Goal: Task Accomplishment & Management: Use online tool/utility

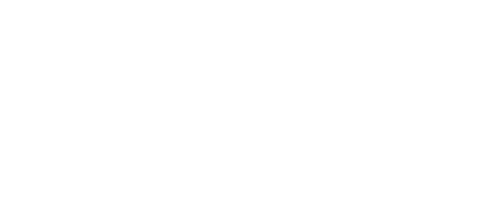
click at [456, 0] on html at bounding box center [245, 0] width 490 height 0
click at [457, 0] on html at bounding box center [245, 0] width 490 height 0
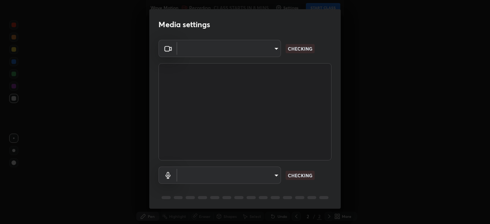
scroll to position [27, 0]
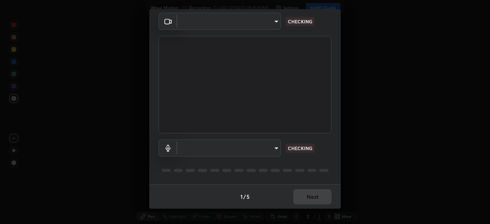
type input "2e9b027d6a4255688e554df818383ce9ed5f881db366686a8468352ce6a31e43"
click at [262, 150] on body "Erase all Wave Motion Recording CLASS STARTS IN 8 MINS Settings START CLASS Set…" at bounding box center [245, 112] width 490 height 224
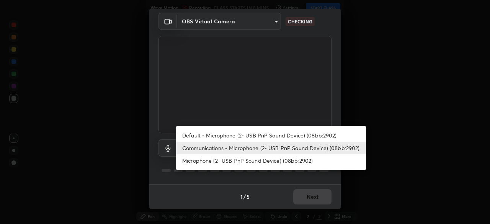
click at [268, 163] on li "Microphone (2- USB PnP Sound Device) (08bb:2902)" at bounding box center [271, 160] width 190 height 13
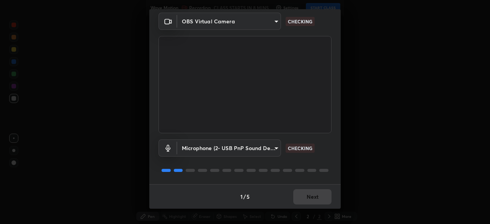
click at [268, 152] on body "Erase all Wave Motion Recording CLASS STARTS IN 8 MINS Settings START CLASS Set…" at bounding box center [245, 112] width 490 height 224
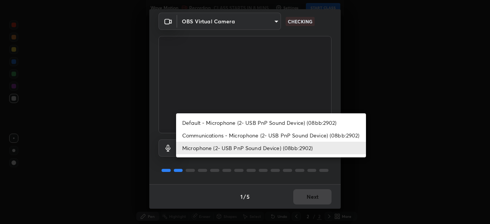
click at [269, 137] on li "Communications - Microphone (2- USB PnP Sound Device) (08bb:2902)" at bounding box center [271, 135] width 190 height 13
type input "communications"
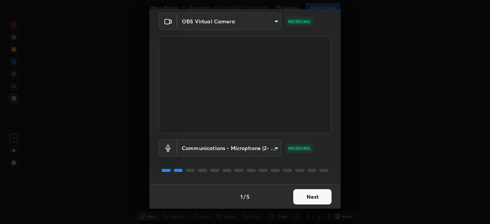
click at [321, 197] on button "Next" at bounding box center [312, 196] width 38 height 15
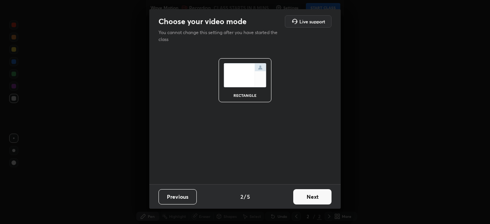
scroll to position [0, 0]
click at [323, 196] on button "Next" at bounding box center [312, 196] width 38 height 15
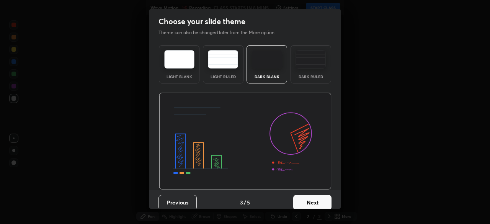
click at [323, 196] on button "Next" at bounding box center [312, 202] width 38 height 15
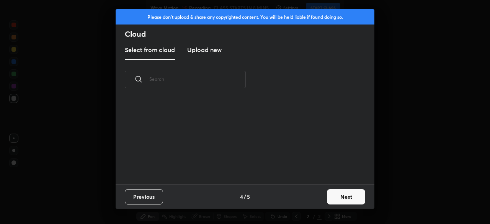
click at [336, 196] on button "Next" at bounding box center [346, 196] width 38 height 15
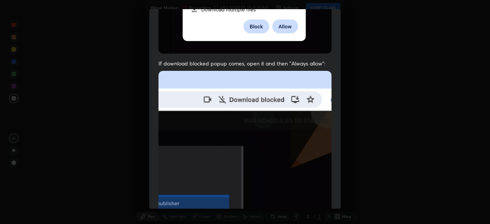
scroll to position [183, 0]
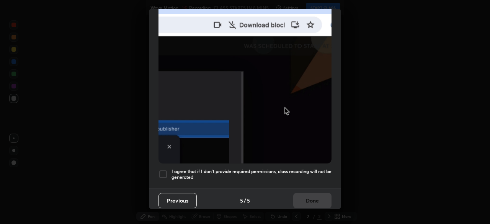
click at [293, 169] on h5 "I agree that if I don't provide required permissions, class recording will not …" at bounding box center [252, 175] width 160 height 12
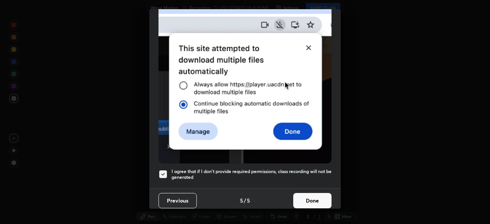
click at [319, 193] on button "Done" at bounding box center [312, 200] width 38 height 15
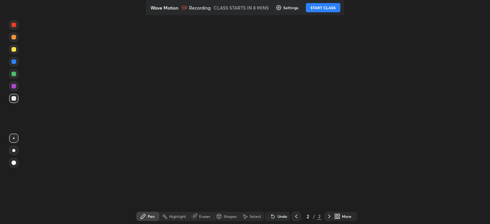
click at [326, 8] on button "START CLASS" at bounding box center [323, 7] width 34 height 9
click at [349, 217] on div "More" at bounding box center [347, 216] width 10 height 4
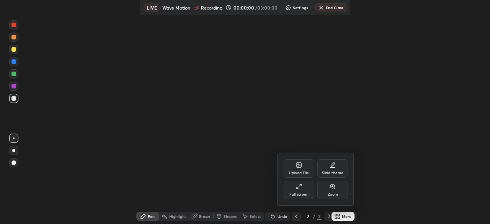
click at [306, 193] on div "Full screen" at bounding box center [299, 195] width 19 height 4
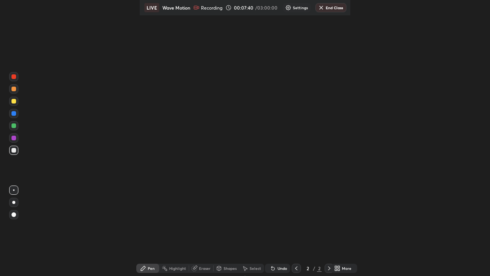
click at [352, 224] on div "More" at bounding box center [343, 267] width 23 height 9
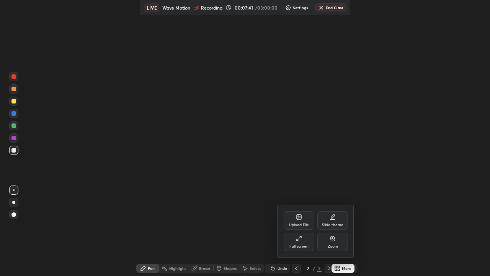
click at [310, 224] on div "Full screen" at bounding box center [299, 241] width 31 height 18
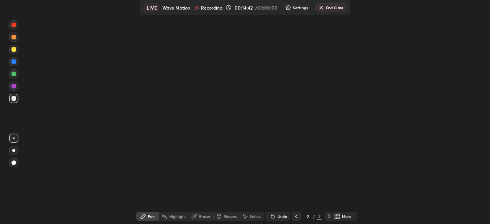
click at [329, 216] on icon at bounding box center [329, 216] width 6 height 6
click at [327, 215] on icon at bounding box center [329, 216] width 6 height 6
click at [328, 216] on icon at bounding box center [329, 216] width 6 height 6
click at [348, 216] on div "More" at bounding box center [347, 216] width 10 height 4
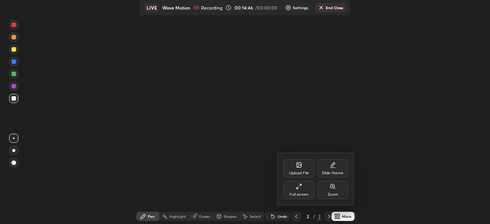
click at [427, 182] on div at bounding box center [245, 112] width 490 height 224
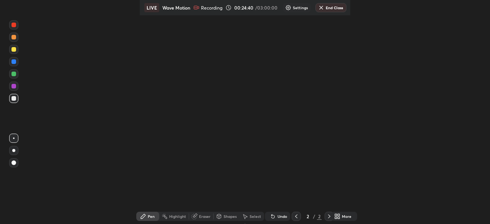
click at [178, 216] on div "Highlight" at bounding box center [177, 216] width 17 height 4
click at [154, 218] on div "Pen" at bounding box center [151, 216] width 7 height 4
click at [155, 219] on div "Pen" at bounding box center [147, 216] width 23 height 9
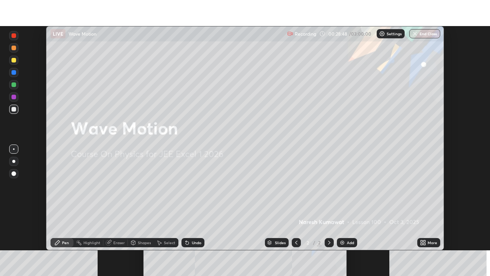
scroll to position [224, 490]
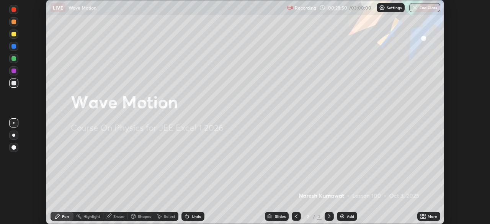
click at [347, 215] on div "Add" at bounding box center [350, 216] width 7 height 4
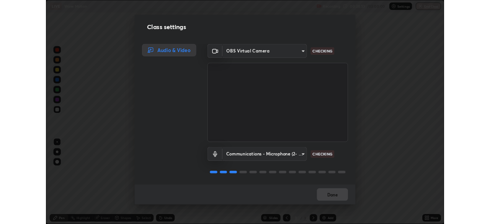
scroll to position [1, 0]
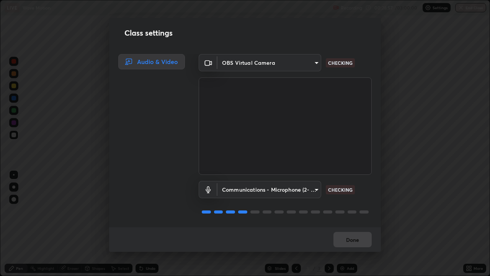
click at [280, 189] on body "Erase all LIVE Wave Motion Recording 00:28:57 / 03:00:00 Settings End Class Set…" at bounding box center [245, 138] width 490 height 276
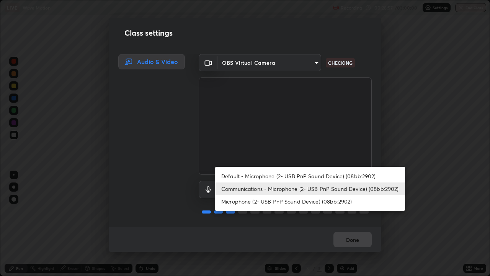
click at [280, 203] on li "Microphone (2- USB PnP Sound Device) (08bb:2902)" at bounding box center [310, 201] width 190 height 13
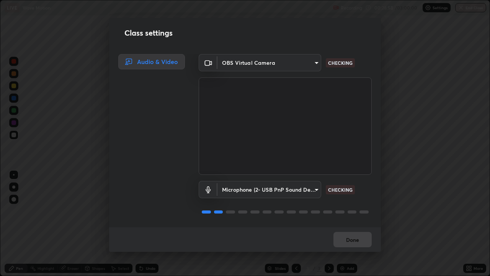
click at [283, 192] on body "Erase all LIVE Wave Motion Recording 00:28:58 / 03:00:00 Settings End Class Set…" at bounding box center [245, 138] width 490 height 276
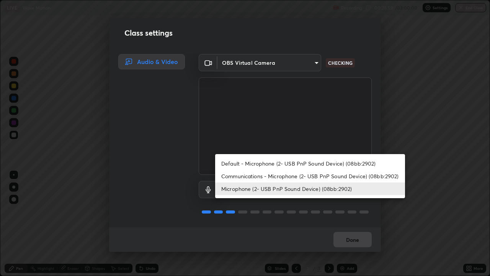
click at [290, 178] on li "Communications - Microphone (2- USB PnP Sound Device) (08bb:2902)" at bounding box center [310, 176] width 190 height 13
type input "communications"
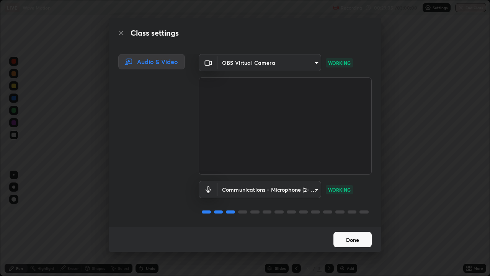
click at [357, 224] on button "Done" at bounding box center [353, 239] width 38 height 15
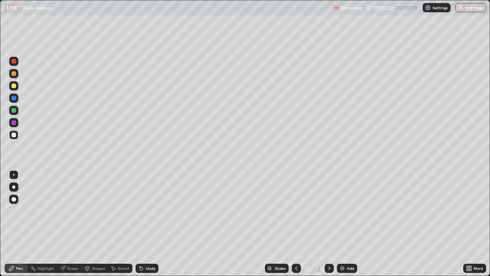
click at [146, 224] on div "Undo" at bounding box center [151, 268] width 10 height 4
click at [143, 224] on icon at bounding box center [141, 268] width 6 height 6
click at [142, 224] on icon at bounding box center [141, 268] width 6 height 6
click at [144, 224] on div "Undo" at bounding box center [147, 267] width 23 height 9
click at [142, 224] on icon at bounding box center [141, 268] width 6 height 6
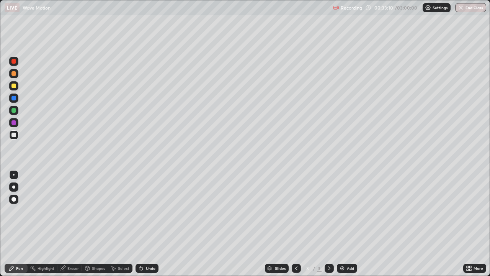
click at [142, 224] on icon at bounding box center [141, 268] width 6 height 6
click at [347, 224] on div "Add" at bounding box center [350, 268] width 7 height 4
click at [141, 224] on icon at bounding box center [141, 268] width 6 height 6
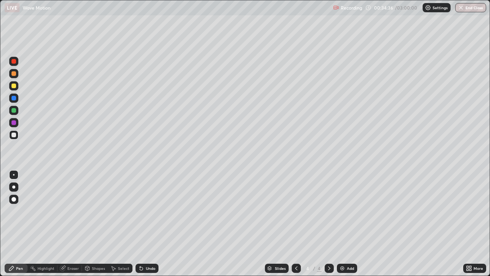
click at [347, 224] on div "Add" at bounding box center [350, 268] width 7 height 4
click at [142, 224] on icon at bounding box center [141, 268] width 6 height 6
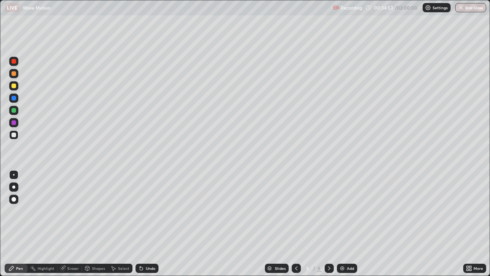
click at [142, 224] on icon at bounding box center [141, 268] width 6 height 6
click at [141, 224] on icon at bounding box center [141, 268] width 3 height 3
click at [140, 224] on icon at bounding box center [141, 268] width 3 height 3
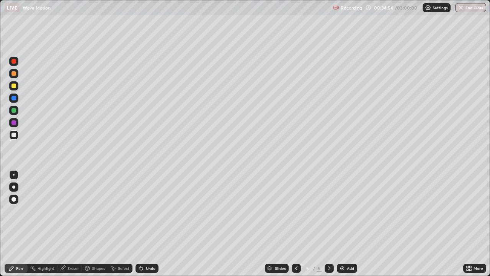
click at [139, 224] on div "Undo" at bounding box center [147, 267] width 23 height 9
click at [146, 224] on div "Undo" at bounding box center [151, 268] width 10 height 4
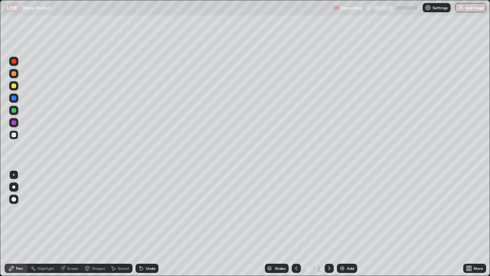
click at [144, 224] on div "Undo" at bounding box center [147, 267] width 23 height 9
click at [147, 224] on div "Undo" at bounding box center [147, 267] width 23 height 9
click at [145, 224] on div "Undo" at bounding box center [147, 267] width 23 height 9
click at [296, 224] on icon at bounding box center [296, 268] width 6 height 6
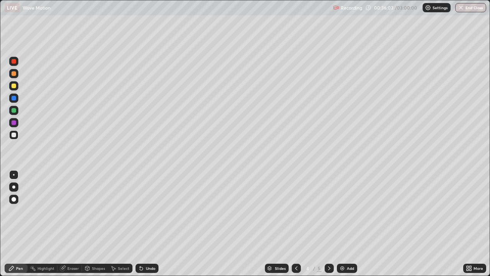
click at [295, 224] on icon at bounding box center [296, 268] width 6 height 6
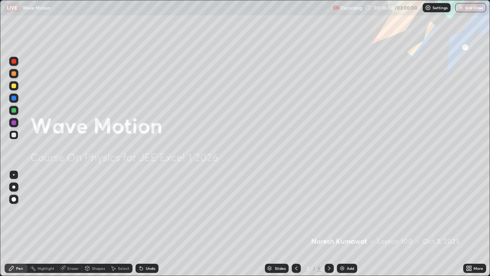
click at [333, 224] on div at bounding box center [329, 267] width 9 height 9
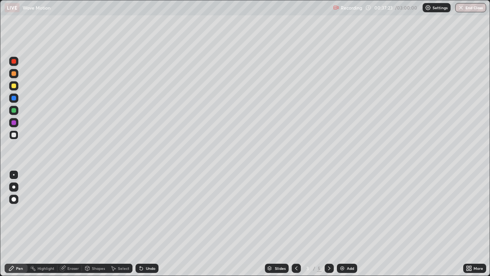
click at [325, 224] on div at bounding box center [329, 267] width 9 height 9
click at [347, 224] on div "Add" at bounding box center [350, 268] width 7 height 4
click at [143, 224] on icon at bounding box center [141, 268] width 6 height 6
click at [345, 224] on div "Add" at bounding box center [347, 267] width 20 height 9
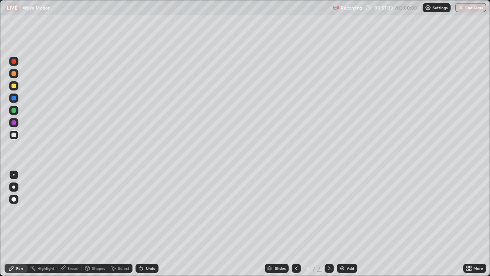
click at [146, 224] on div "Undo" at bounding box center [147, 267] width 23 height 9
click at [140, 224] on icon at bounding box center [140, 266] width 1 height 1
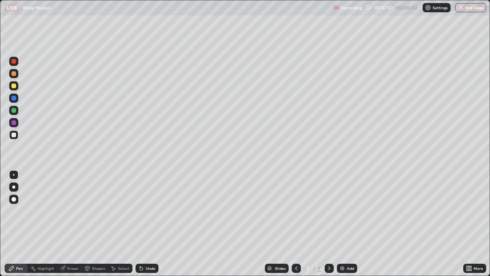
click at [145, 224] on div "Undo" at bounding box center [147, 267] width 23 height 9
click at [144, 224] on div "Undo" at bounding box center [147, 267] width 23 height 9
click at [145, 224] on div "Undo" at bounding box center [147, 267] width 23 height 9
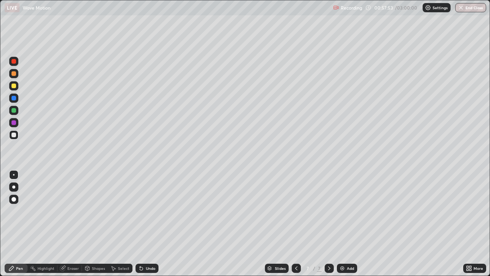
click at [145, 224] on div "Undo" at bounding box center [147, 267] width 23 height 9
click at [144, 224] on div "Undo" at bounding box center [147, 267] width 23 height 9
click at [143, 224] on div "Undo" at bounding box center [147, 267] width 23 height 9
click at [151, 224] on div "Undo" at bounding box center [151, 268] width 10 height 4
click at [147, 224] on div "Undo" at bounding box center [147, 267] width 23 height 9
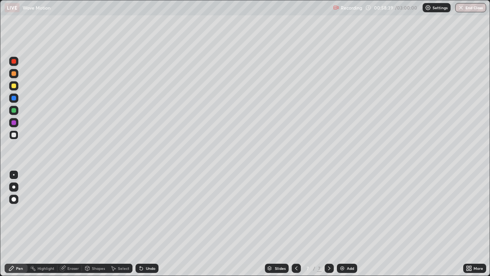
click at [146, 224] on div "Undo" at bounding box center [151, 268] width 10 height 4
click at [151, 224] on div "Undo" at bounding box center [151, 268] width 10 height 4
click at [147, 224] on div "Undo" at bounding box center [147, 267] width 23 height 9
click at [65, 224] on div "Eraser" at bounding box center [69, 267] width 25 height 9
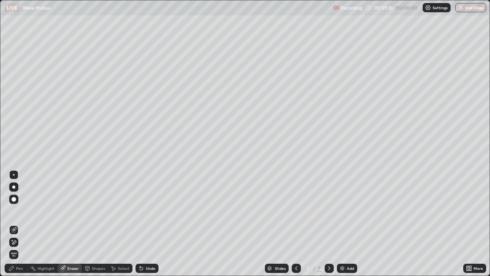
click at [20, 224] on div "Pen" at bounding box center [19, 268] width 7 height 4
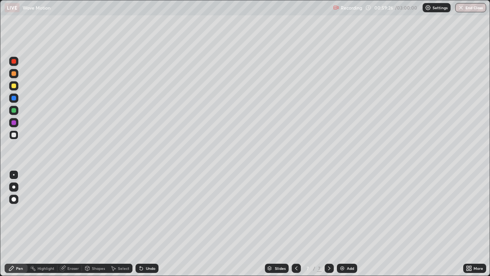
click at [21, 224] on div "Pen" at bounding box center [19, 268] width 7 height 4
click at [149, 224] on div "Undo" at bounding box center [147, 267] width 23 height 9
click at [150, 224] on div "Undo" at bounding box center [147, 267] width 23 height 9
click at [146, 224] on div "Undo" at bounding box center [147, 267] width 23 height 9
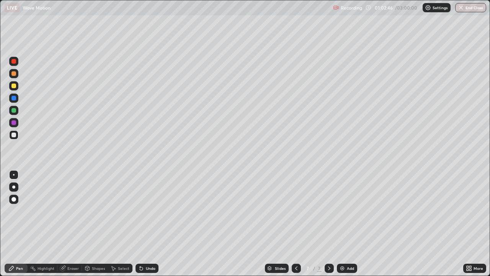
click at [348, 224] on div "Add" at bounding box center [350, 268] width 7 height 4
click at [147, 224] on div "Undo" at bounding box center [147, 267] width 23 height 9
click at [148, 224] on div "Undo" at bounding box center [147, 267] width 23 height 9
click at [145, 224] on div "Undo" at bounding box center [147, 267] width 23 height 9
click at [71, 224] on div "Eraser" at bounding box center [72, 268] width 11 height 4
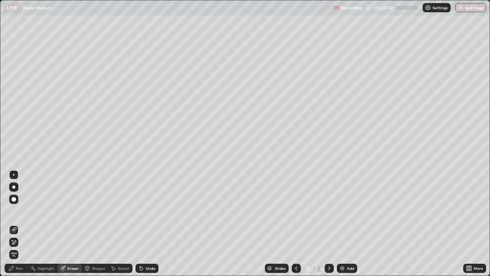
click at [14, 224] on div at bounding box center [13, 241] width 9 height 9
click at [20, 224] on div "Pen" at bounding box center [19, 268] width 7 height 4
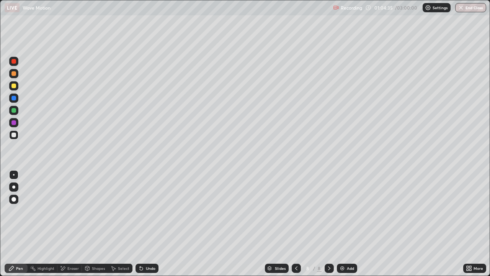
click at [21, 224] on div "Pen" at bounding box center [19, 268] width 7 height 4
click at [69, 224] on div "Eraser" at bounding box center [72, 268] width 11 height 4
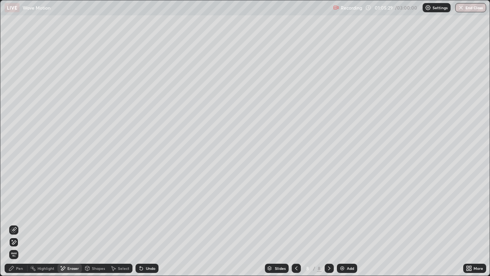
click at [20, 224] on div "Pen" at bounding box center [19, 268] width 7 height 4
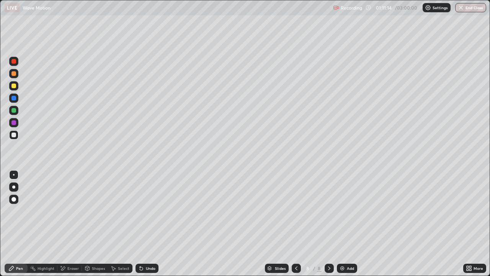
click at [150, 224] on div "Undo" at bounding box center [151, 268] width 10 height 4
click at [157, 224] on div "Undo" at bounding box center [147, 267] width 23 height 9
click at [155, 224] on div "Undo" at bounding box center [147, 267] width 23 height 9
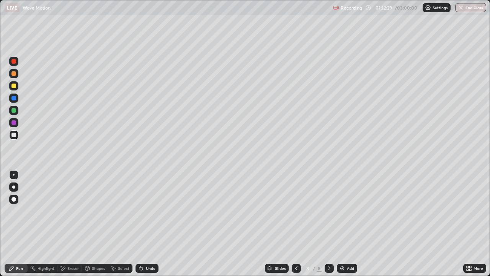
click at [154, 224] on div "Undo" at bounding box center [147, 267] width 23 height 9
click at [153, 224] on div "Undo" at bounding box center [147, 267] width 23 height 9
click at [345, 224] on div "Add" at bounding box center [347, 267] width 20 height 9
click at [140, 224] on icon at bounding box center [140, 266] width 1 height 1
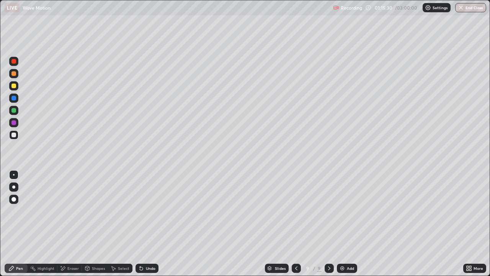
click at [139, 224] on div "Undo" at bounding box center [147, 267] width 23 height 9
click at [140, 224] on icon at bounding box center [140, 266] width 1 height 1
click at [136, 224] on div "Undo" at bounding box center [147, 267] width 23 height 9
click at [131, 224] on div "Select" at bounding box center [120, 267] width 25 height 15
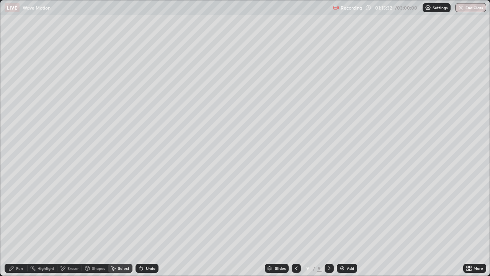
click at [147, 224] on div "Undo" at bounding box center [151, 268] width 10 height 4
click at [19, 224] on div "Pen" at bounding box center [19, 268] width 7 height 4
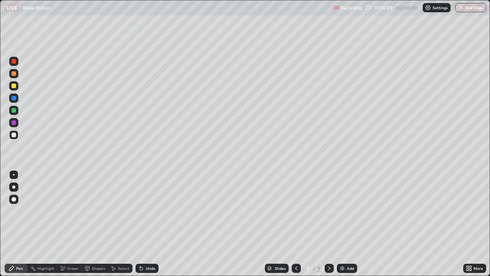
click at [155, 224] on div "Undo" at bounding box center [147, 267] width 23 height 9
click at [157, 224] on div "Undo" at bounding box center [147, 267] width 23 height 9
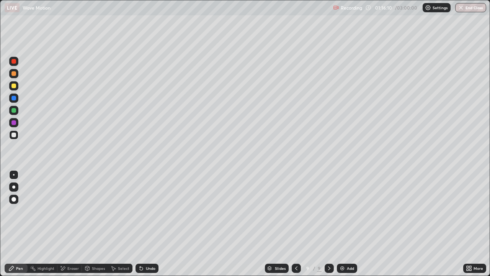
click at [156, 224] on div "Undo" at bounding box center [147, 267] width 23 height 9
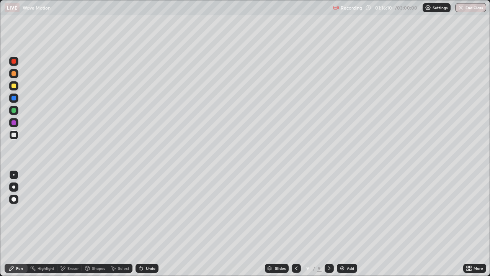
click at [156, 224] on div "Undo" at bounding box center [147, 267] width 23 height 9
click at [352, 224] on div "Add" at bounding box center [350, 268] width 7 height 4
click at [71, 224] on div "Eraser" at bounding box center [69, 267] width 25 height 9
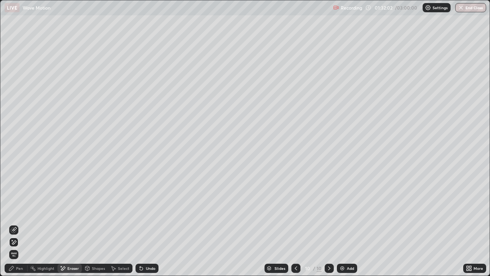
click at [20, 224] on div "Pen" at bounding box center [19, 268] width 7 height 4
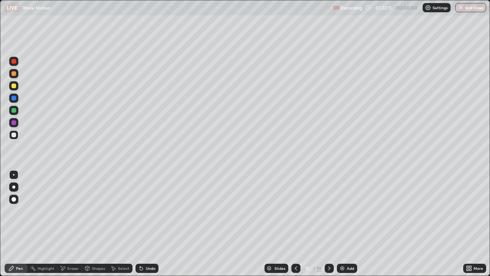
click at [142, 224] on icon at bounding box center [141, 268] width 6 height 6
click at [140, 224] on icon at bounding box center [141, 268] width 3 height 3
click at [147, 224] on div "Undo" at bounding box center [147, 267] width 23 height 9
click at [149, 224] on div "Undo" at bounding box center [151, 268] width 10 height 4
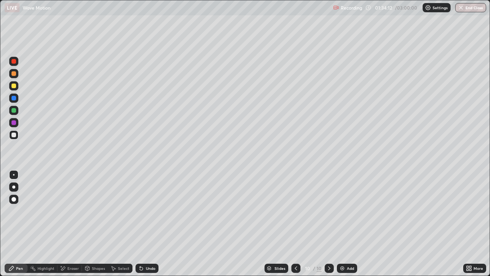
click at [149, 224] on div "Undo" at bounding box center [151, 268] width 10 height 4
click at [476, 224] on div "More" at bounding box center [479, 268] width 10 height 4
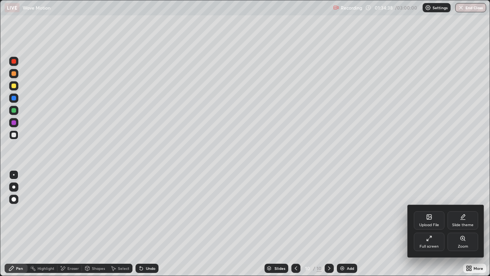
click at [427, 224] on div "Full screen" at bounding box center [429, 241] width 31 height 18
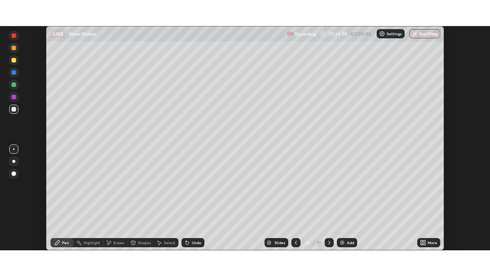
scroll to position [38072, 37806]
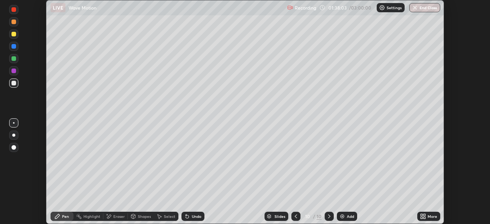
click at [196, 217] on div "Undo" at bounding box center [197, 216] width 10 height 4
click at [195, 216] on div "Undo" at bounding box center [197, 216] width 10 height 4
click at [195, 217] on div "Undo" at bounding box center [197, 216] width 10 height 4
click at [347, 217] on div "Add" at bounding box center [350, 216] width 7 height 4
click at [114, 216] on div "Eraser" at bounding box center [118, 216] width 11 height 4
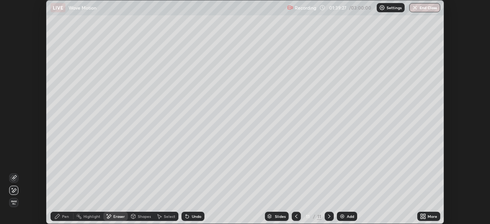
click at [424, 216] on icon at bounding box center [423, 216] width 6 height 6
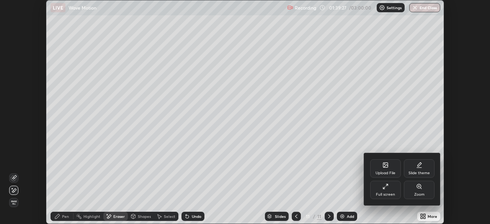
click at [383, 193] on div "Full screen" at bounding box center [385, 195] width 19 height 4
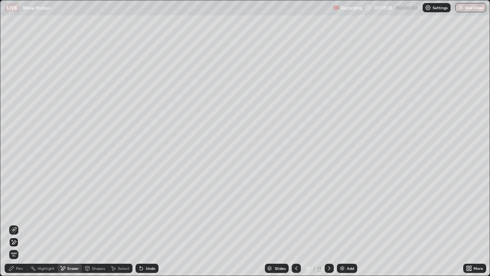
scroll to position [276, 490]
click at [15, 224] on div "Pen" at bounding box center [16, 267] width 23 height 9
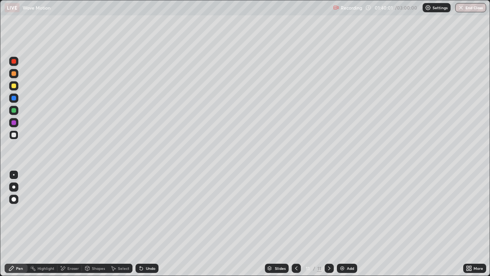
click at [295, 224] on icon at bounding box center [296, 268] width 2 height 4
click at [297, 224] on icon at bounding box center [296, 268] width 6 height 6
click at [328, 224] on icon at bounding box center [329, 268] width 2 height 4
click at [329, 224] on icon at bounding box center [329, 268] width 6 height 6
click at [296, 224] on icon at bounding box center [296, 268] width 6 height 6
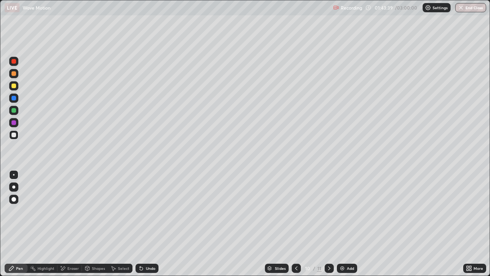
click at [328, 224] on icon at bounding box center [329, 268] width 6 height 6
click at [72, 224] on div "Eraser" at bounding box center [72, 268] width 11 height 4
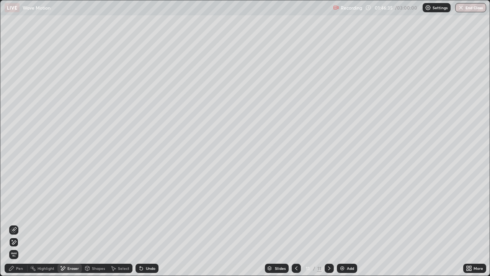
click at [21, 224] on div "Pen" at bounding box center [19, 268] width 7 height 4
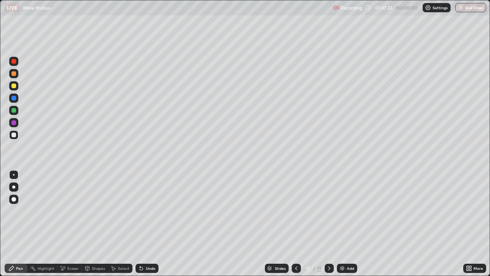
click at [152, 224] on div "Undo" at bounding box center [151, 268] width 10 height 4
click at [150, 224] on div "Undo" at bounding box center [151, 268] width 10 height 4
click at [148, 224] on div "Undo" at bounding box center [151, 268] width 10 height 4
click at [146, 224] on div "Undo" at bounding box center [151, 268] width 10 height 4
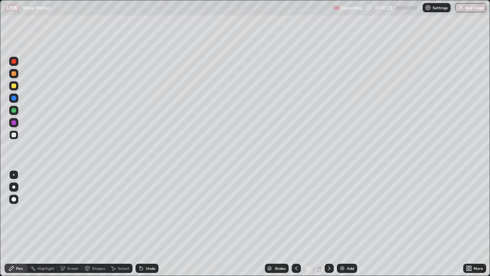
click at [144, 224] on div "Undo" at bounding box center [147, 267] width 23 height 9
click at [68, 224] on div "Eraser" at bounding box center [72, 268] width 11 height 4
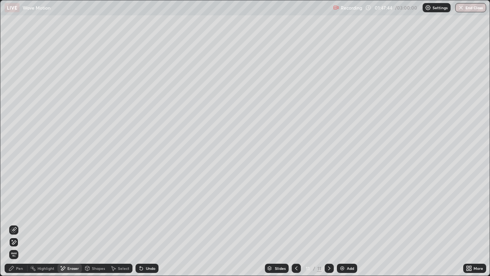
click at [20, 224] on div "Pen" at bounding box center [16, 267] width 23 height 9
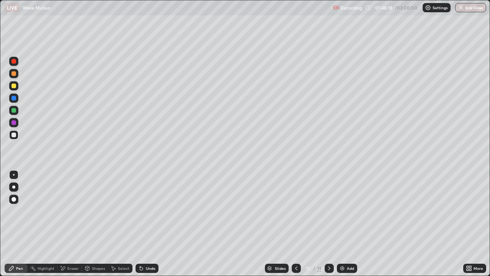
click at [145, 224] on div "Undo" at bounding box center [147, 267] width 23 height 9
click at [144, 224] on div "Undo" at bounding box center [147, 267] width 23 height 9
click at [140, 224] on icon at bounding box center [141, 268] width 3 height 3
click at [349, 224] on div "Add" at bounding box center [347, 267] width 20 height 9
click at [146, 224] on div "Undo" at bounding box center [147, 267] width 23 height 9
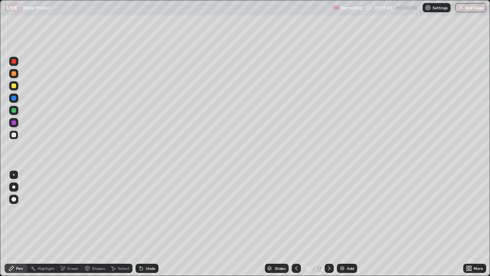
click at [144, 224] on div "Undo" at bounding box center [147, 267] width 23 height 9
click at [147, 224] on div "Undo" at bounding box center [151, 268] width 10 height 4
click at [70, 224] on div "Eraser" at bounding box center [72, 268] width 11 height 4
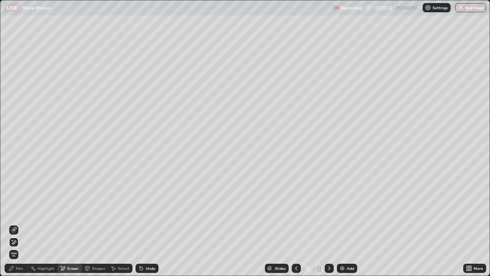
click at [21, 224] on div "Pen" at bounding box center [19, 268] width 7 height 4
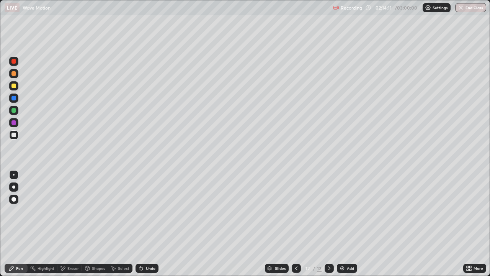
click at [296, 224] on icon at bounding box center [296, 268] width 6 height 6
click at [294, 224] on icon at bounding box center [296, 268] width 6 height 6
click at [296, 224] on icon at bounding box center [296, 268] width 6 height 6
click at [295, 224] on icon at bounding box center [296, 268] width 2 height 4
click at [296, 224] on icon at bounding box center [296, 268] width 6 height 6
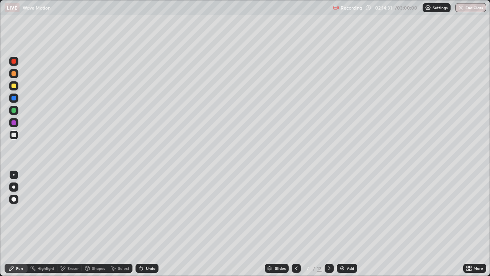
click at [296, 224] on icon at bounding box center [296, 268] width 6 height 6
click at [294, 224] on icon at bounding box center [296, 268] width 6 height 6
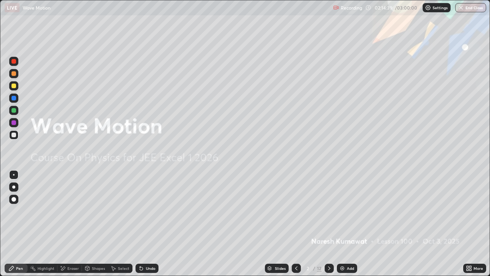
click at [329, 224] on icon at bounding box center [329, 268] width 6 height 6
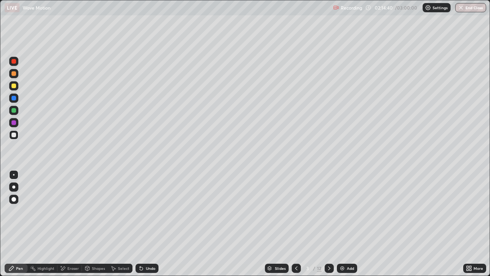
click at [329, 224] on icon at bounding box center [329, 268] width 6 height 6
click at [328, 224] on icon at bounding box center [329, 268] width 6 height 6
click at [329, 224] on icon at bounding box center [329, 268] width 2 height 4
click at [328, 224] on icon at bounding box center [329, 268] width 6 height 6
click at [329, 224] on icon at bounding box center [329, 268] width 6 height 6
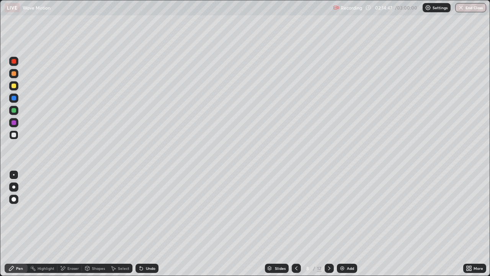
click at [328, 224] on icon at bounding box center [329, 268] width 2 height 4
click at [329, 224] on icon at bounding box center [329, 268] width 6 height 6
click at [328, 224] on icon at bounding box center [329, 268] width 6 height 6
click at [329, 224] on icon at bounding box center [329, 268] width 6 height 6
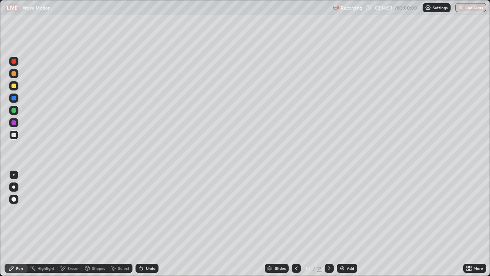
click at [329, 224] on icon at bounding box center [329, 268] width 6 height 6
click at [328, 224] on icon at bounding box center [329, 268] width 2 height 4
click at [482, 224] on div "More" at bounding box center [479, 268] width 10 height 4
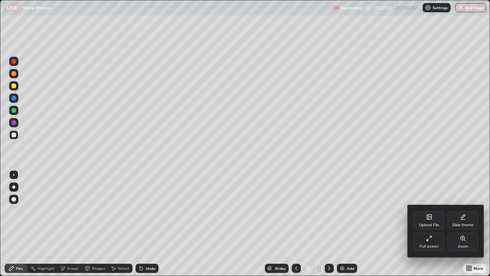
click at [475, 224] on div "Zoom" at bounding box center [463, 241] width 31 height 18
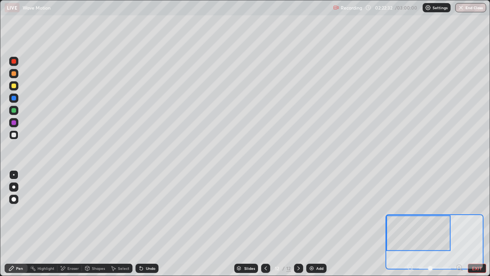
click at [473, 224] on button "EXIT" at bounding box center [477, 267] width 18 height 9
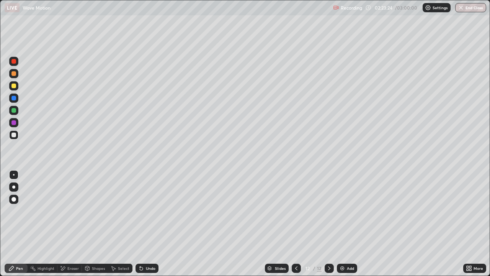
click at [62, 224] on icon at bounding box center [63, 268] width 6 height 7
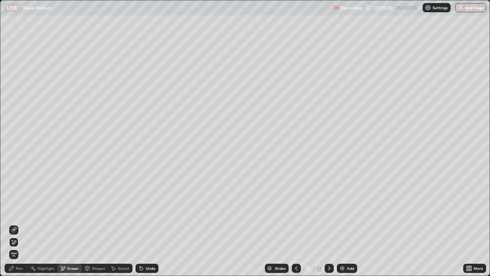
click at [14, 224] on icon at bounding box center [11, 268] width 6 height 6
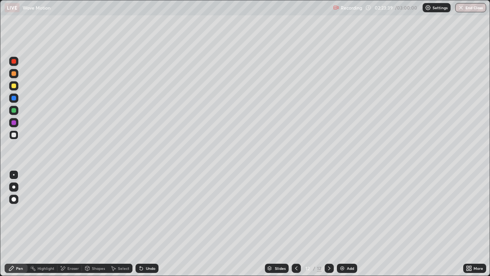
click at [69, 224] on div "Eraser" at bounding box center [72, 268] width 11 height 4
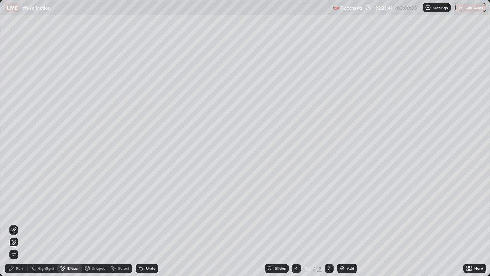
click at [14, 224] on icon at bounding box center [11, 268] width 6 height 6
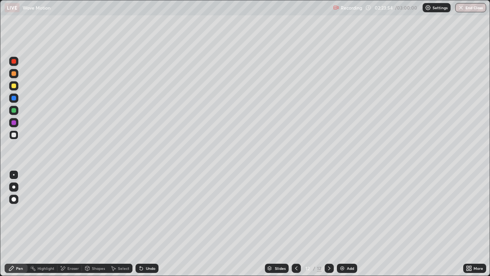
click at [265, 224] on div "Slides" at bounding box center [277, 267] width 24 height 9
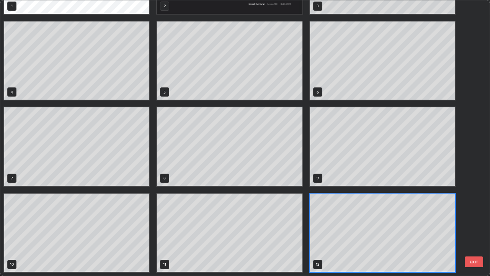
scroll to position [273, 486]
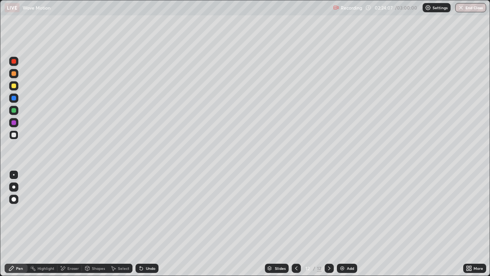
click at [63, 224] on icon at bounding box center [63, 268] width 6 height 7
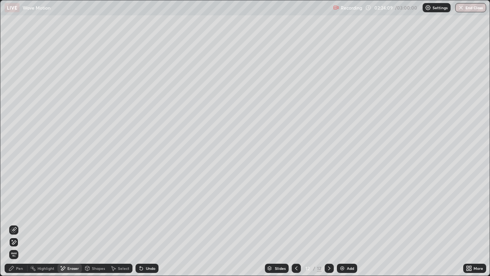
click at [14, 224] on icon at bounding box center [11, 268] width 6 height 6
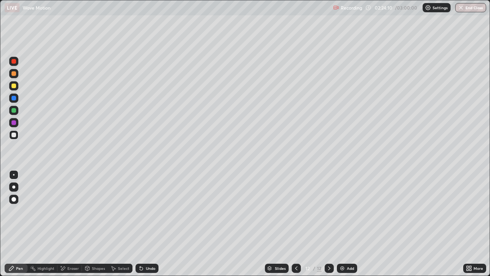
click at [477, 224] on div "More" at bounding box center [479, 268] width 10 height 4
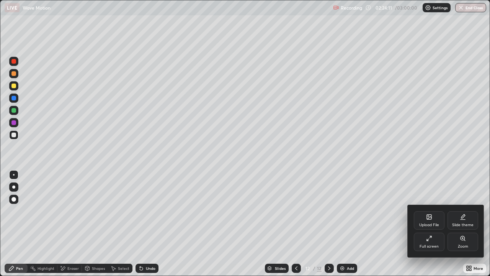
click at [469, 224] on div "Zoom" at bounding box center [463, 241] width 31 height 18
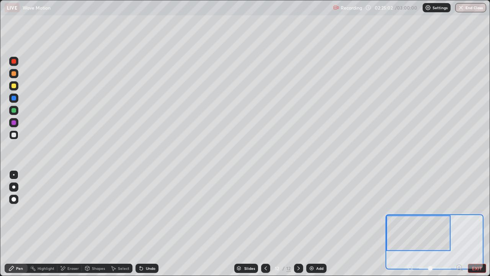
click at [67, 224] on div "Eraser" at bounding box center [69, 267] width 25 height 9
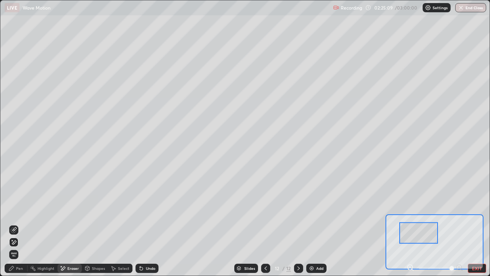
click at [146, 224] on div "Undo" at bounding box center [151, 268] width 10 height 4
click at [144, 224] on div "Undo" at bounding box center [147, 267] width 23 height 9
click at [143, 224] on icon at bounding box center [141, 268] width 6 height 6
click at [143, 224] on div "Undo" at bounding box center [147, 267] width 23 height 9
click at [144, 224] on div "Undo" at bounding box center [147, 267] width 23 height 9
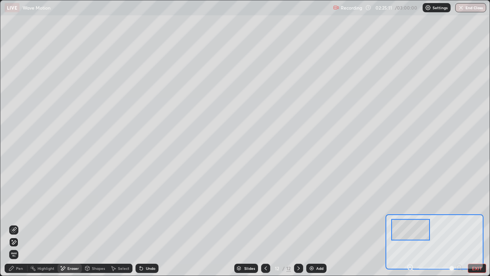
click at [143, 224] on div "Undo" at bounding box center [147, 267] width 23 height 9
click at [142, 224] on icon at bounding box center [141, 268] width 6 height 6
click at [141, 224] on icon at bounding box center [141, 268] width 6 height 6
click at [9, 224] on icon at bounding box center [11, 268] width 5 height 5
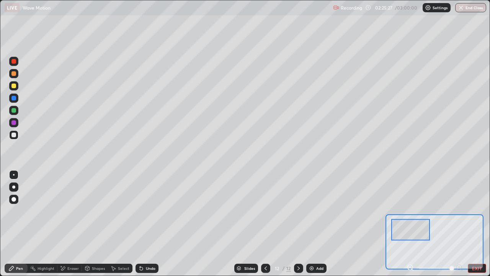
click at [471, 224] on button "EXIT" at bounding box center [477, 267] width 18 height 9
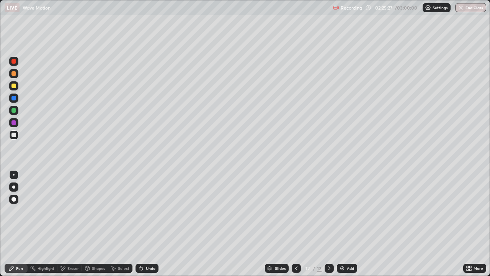
click at [72, 224] on div "Eraser" at bounding box center [69, 267] width 25 height 9
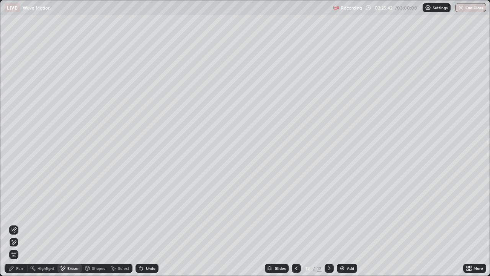
click at [145, 224] on div "Undo" at bounding box center [147, 267] width 23 height 9
click at [147, 224] on div "Undo" at bounding box center [151, 268] width 10 height 4
click at [146, 224] on div "Undo" at bounding box center [151, 268] width 10 height 4
click at [147, 224] on div "Undo" at bounding box center [151, 268] width 10 height 4
click at [146, 224] on div "Undo" at bounding box center [151, 268] width 10 height 4
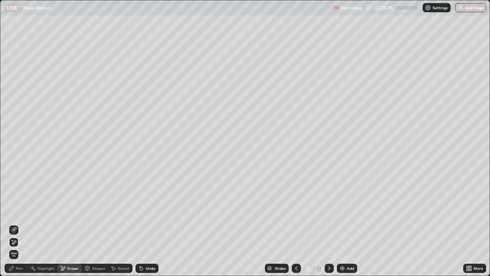
click at [146, 224] on div "Undo" at bounding box center [151, 268] width 10 height 4
click at [14, 224] on icon at bounding box center [11, 268] width 6 height 6
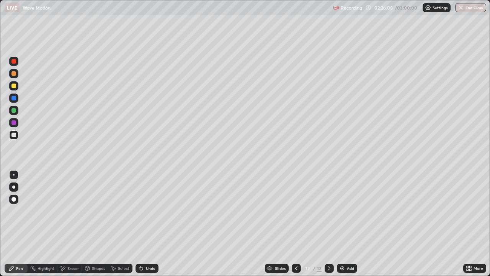
click at [472, 224] on div "More" at bounding box center [474, 267] width 23 height 9
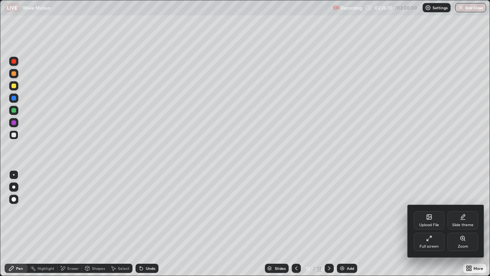
click at [466, 224] on div "Zoom" at bounding box center [463, 241] width 31 height 18
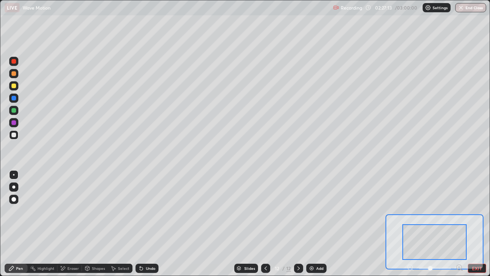
click at [410, 224] on div at bounding box center [435, 267] width 57 height 9
click at [13, 199] on div at bounding box center [13, 199] width 5 height 5
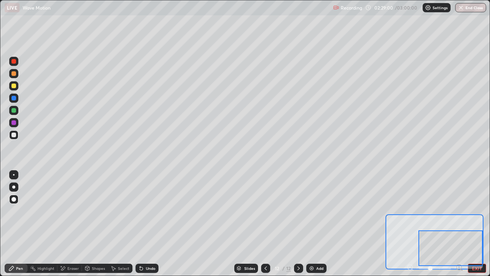
click at [450, 224] on div at bounding box center [451, 248] width 64 height 36
click at [0, 204] on div "Setting up your live class" at bounding box center [245, 138] width 490 height 276
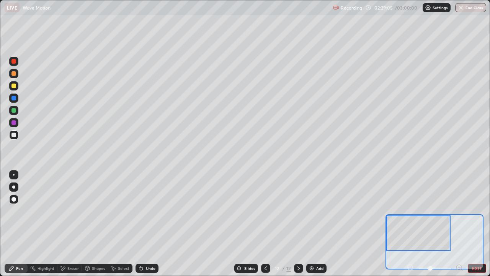
click at [414, 224] on div at bounding box center [435, 267] width 57 height 9
click at [413, 224] on div at bounding box center [435, 267] width 57 height 9
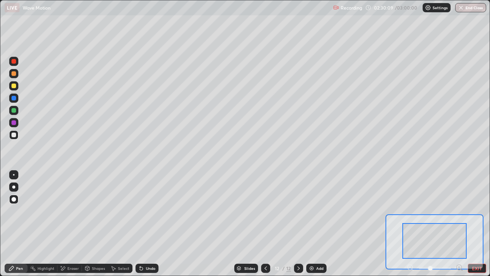
click at [191, 224] on div "Slides 12 / 12 Add" at bounding box center [281, 267] width 244 height 15
click at [157, 224] on div "Undo" at bounding box center [147, 267] width 23 height 9
click at [150, 224] on div "Undo" at bounding box center [151, 268] width 10 height 4
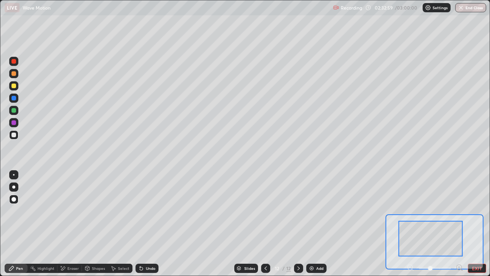
click at [477, 224] on button "EXIT" at bounding box center [477, 267] width 18 height 9
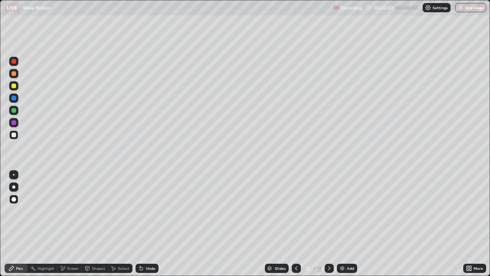
click at [149, 224] on div "Undo" at bounding box center [147, 267] width 23 height 9
click at [148, 224] on div "Undo" at bounding box center [151, 268] width 10 height 4
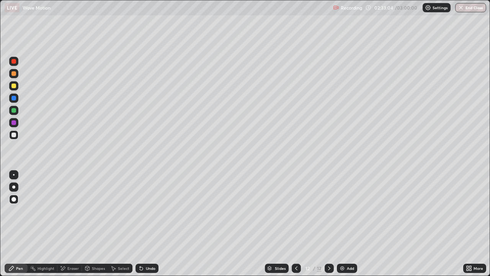
click at [148, 224] on div "Undo" at bounding box center [151, 268] width 10 height 4
click at [151, 224] on div "Undo" at bounding box center [151, 268] width 10 height 4
click at [150, 224] on div "Undo" at bounding box center [151, 268] width 10 height 4
click at [352, 224] on div "Add" at bounding box center [350, 268] width 7 height 4
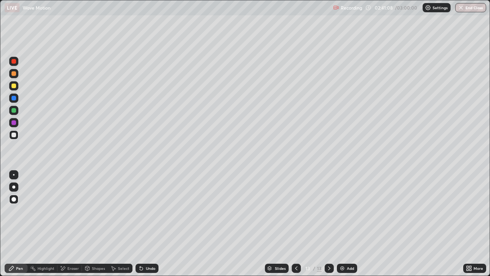
click at [14, 175] on div at bounding box center [14, 175] width 2 height 2
click at [145, 224] on div "Undo" at bounding box center [147, 267] width 23 height 9
click at [150, 224] on div "Undo" at bounding box center [151, 268] width 10 height 4
click at [150, 224] on div "Undo" at bounding box center [147, 267] width 23 height 9
click at [347, 224] on div "Add" at bounding box center [350, 268] width 7 height 4
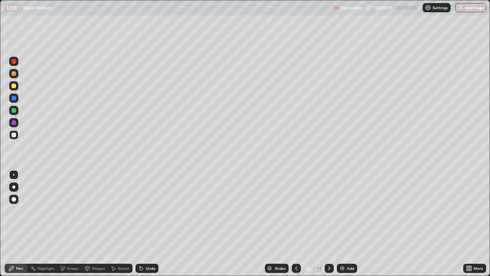
click at [152, 224] on div "Undo" at bounding box center [151, 268] width 10 height 4
click at [155, 224] on div "Undo" at bounding box center [147, 267] width 23 height 9
click at [296, 224] on icon at bounding box center [296, 268] width 6 height 6
click at [329, 224] on icon at bounding box center [329, 268] width 6 height 6
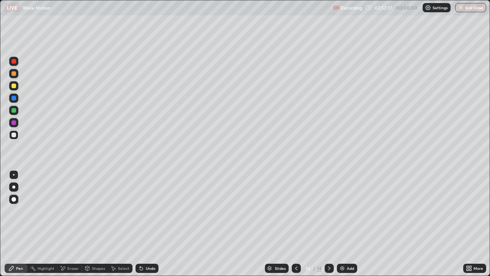
click at [343, 224] on img at bounding box center [342, 268] width 6 height 6
click at [71, 224] on div "Eraser" at bounding box center [72, 268] width 11 height 4
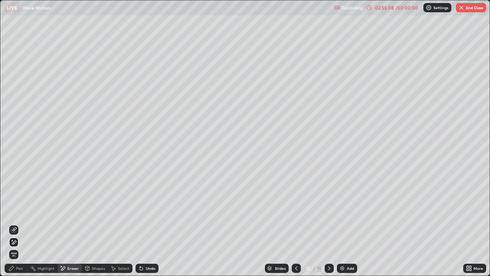
click at [19, 224] on div "Pen" at bounding box center [19, 268] width 7 height 4
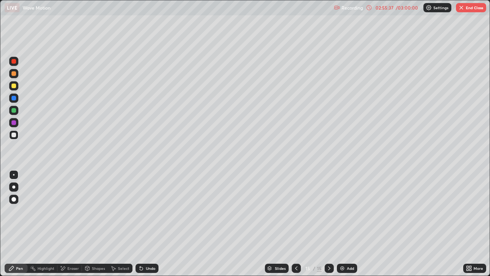
click at [466, 8] on button "End Class" at bounding box center [471, 7] width 30 height 9
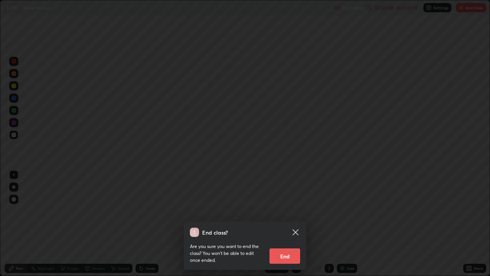
click at [291, 224] on button "End" at bounding box center [285, 255] width 31 height 15
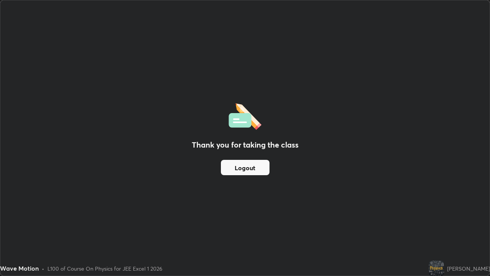
click at [243, 160] on button "Logout" at bounding box center [245, 167] width 49 height 15
click at [252, 167] on button "Logout" at bounding box center [245, 167] width 49 height 15
